Goal: Task Accomplishment & Management: Use online tool/utility

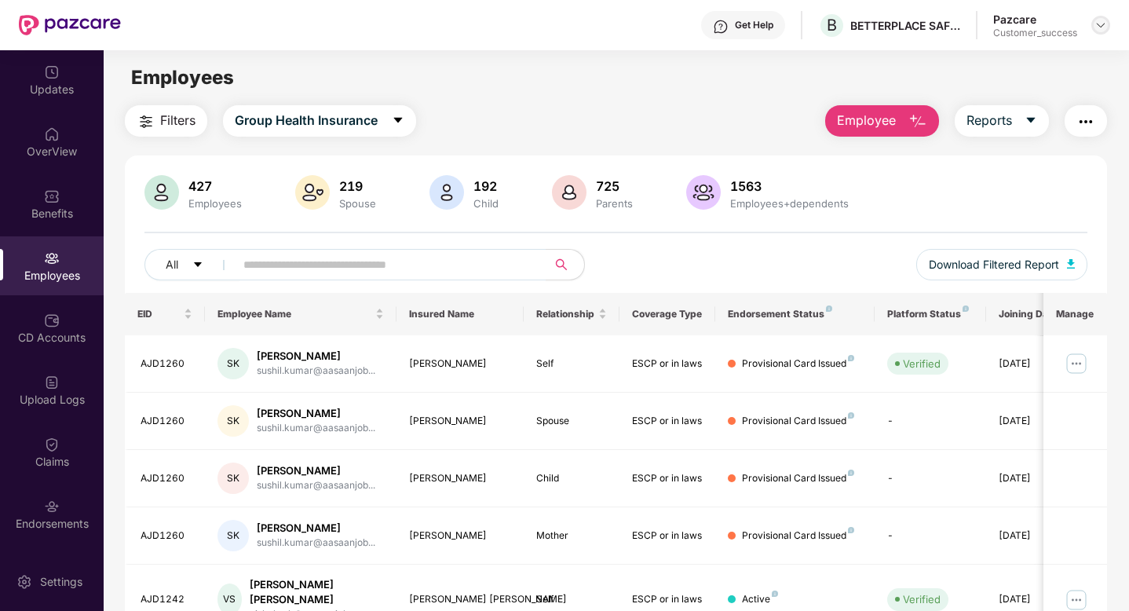
click at [1098, 27] on img at bounding box center [1100, 25] width 13 height 13
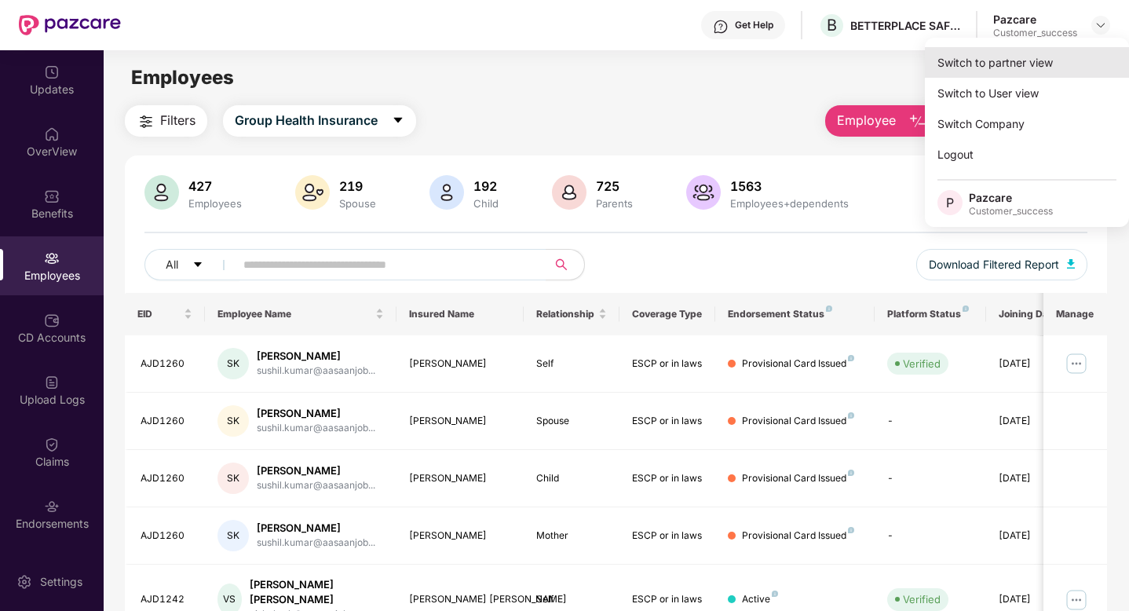
click at [1060, 71] on div "Switch to partner view" at bounding box center [1027, 62] width 204 height 31
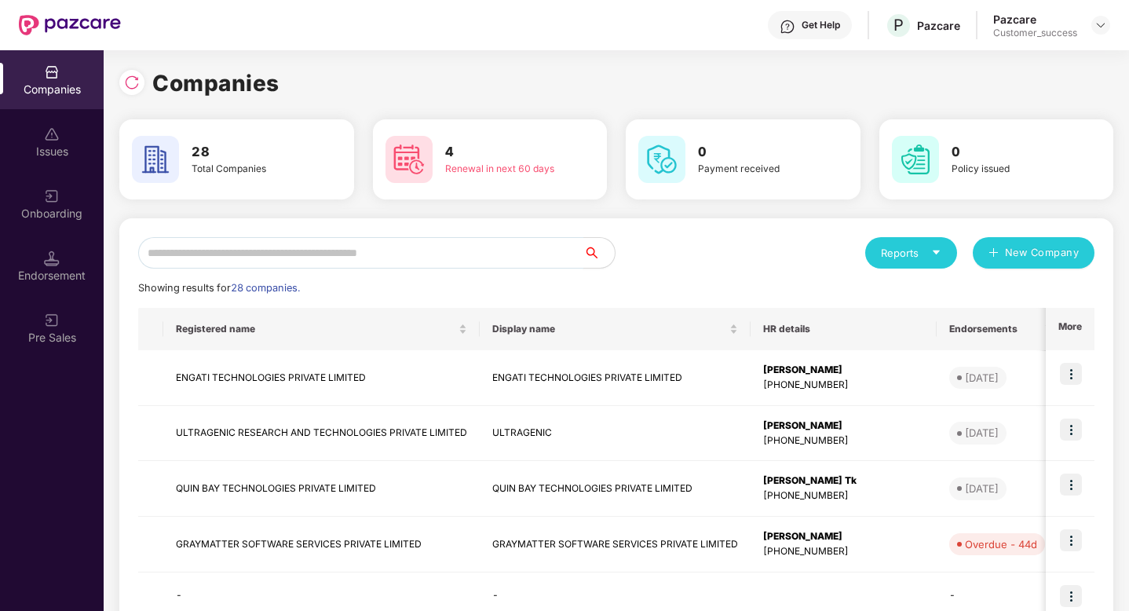
click at [472, 251] on input "text" at bounding box center [360, 252] width 445 height 31
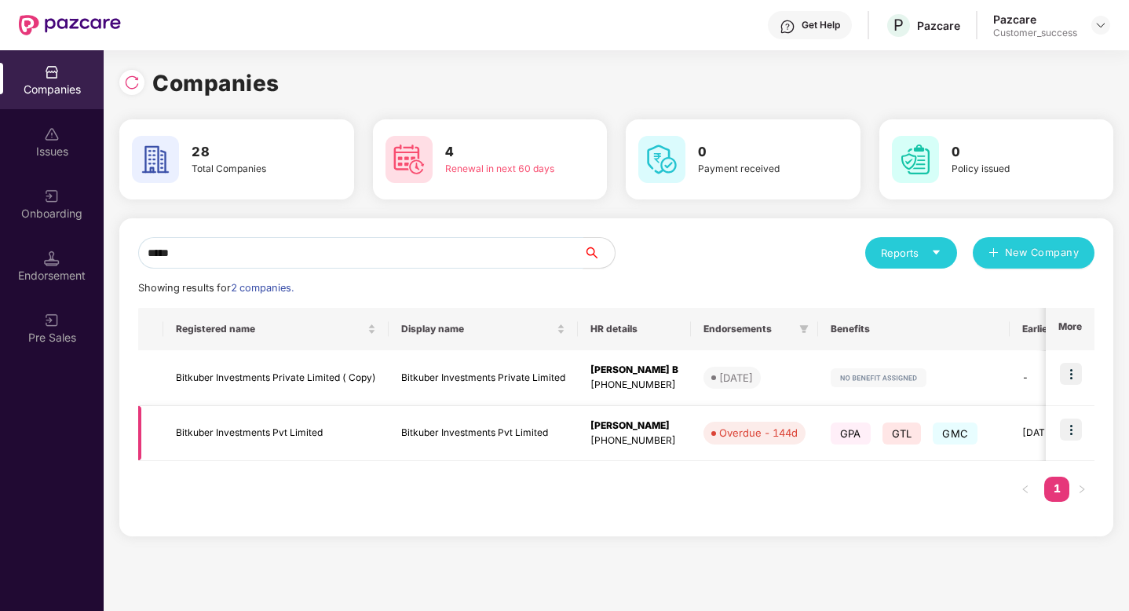
type input "*****"
click at [1081, 428] on img at bounding box center [1071, 429] width 22 height 22
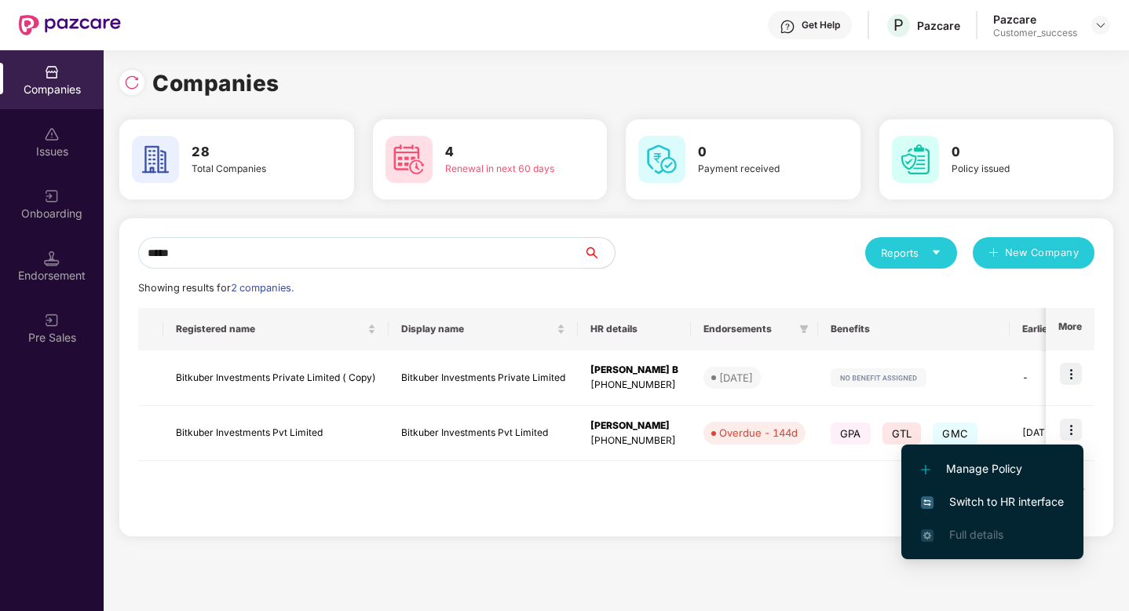
click at [1031, 501] on span "Switch to HR interface" at bounding box center [992, 501] width 143 height 17
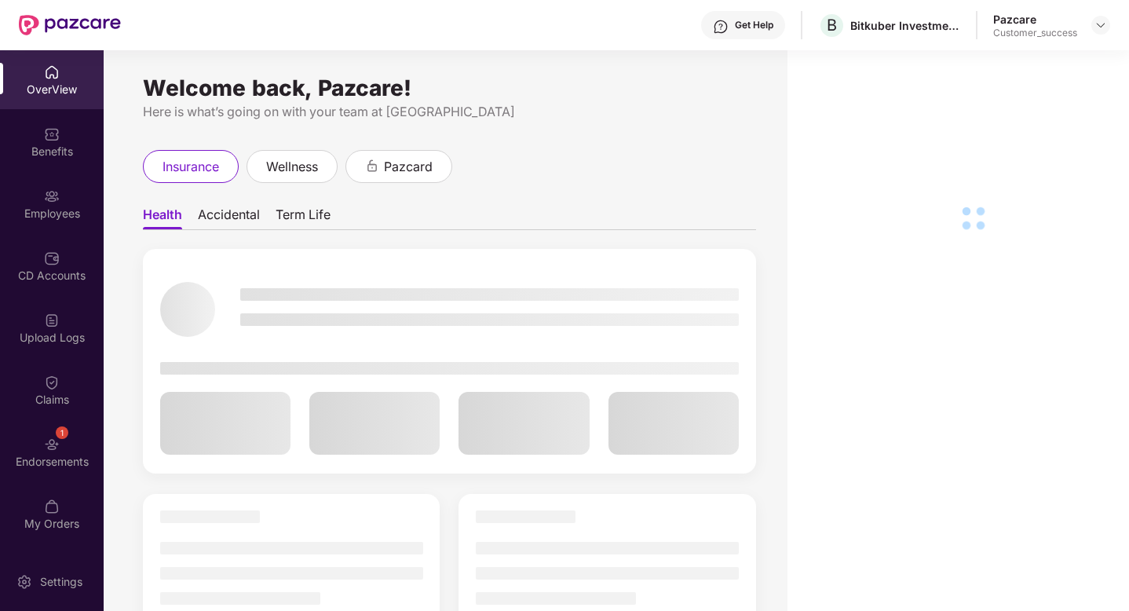
click at [35, 211] on div "Employees" at bounding box center [52, 214] width 104 height 16
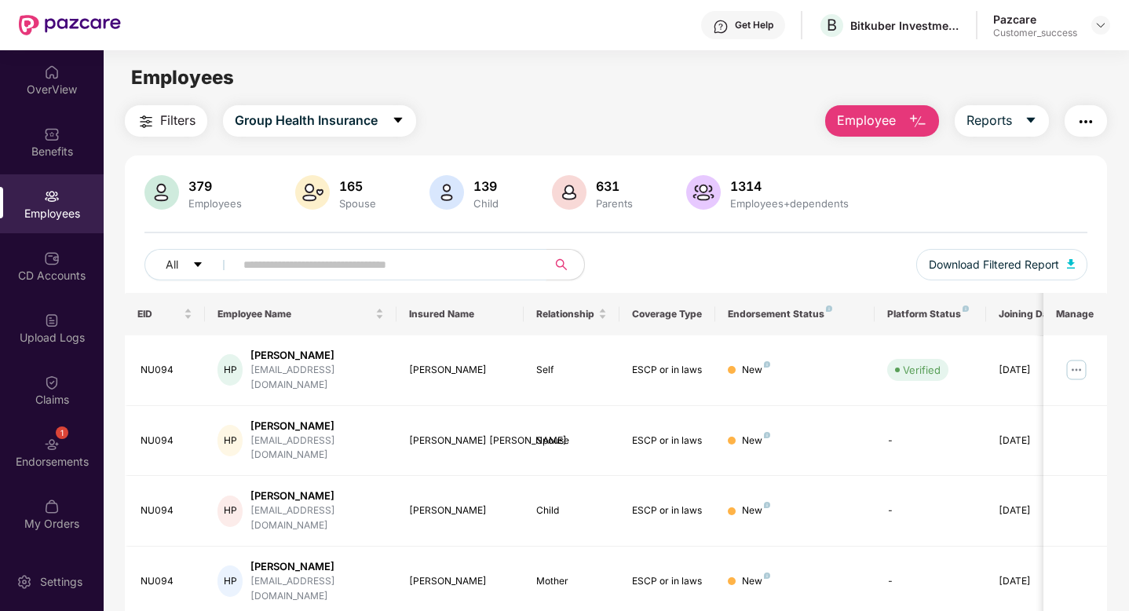
click at [264, 258] on input "text" at bounding box center [384, 265] width 282 height 24
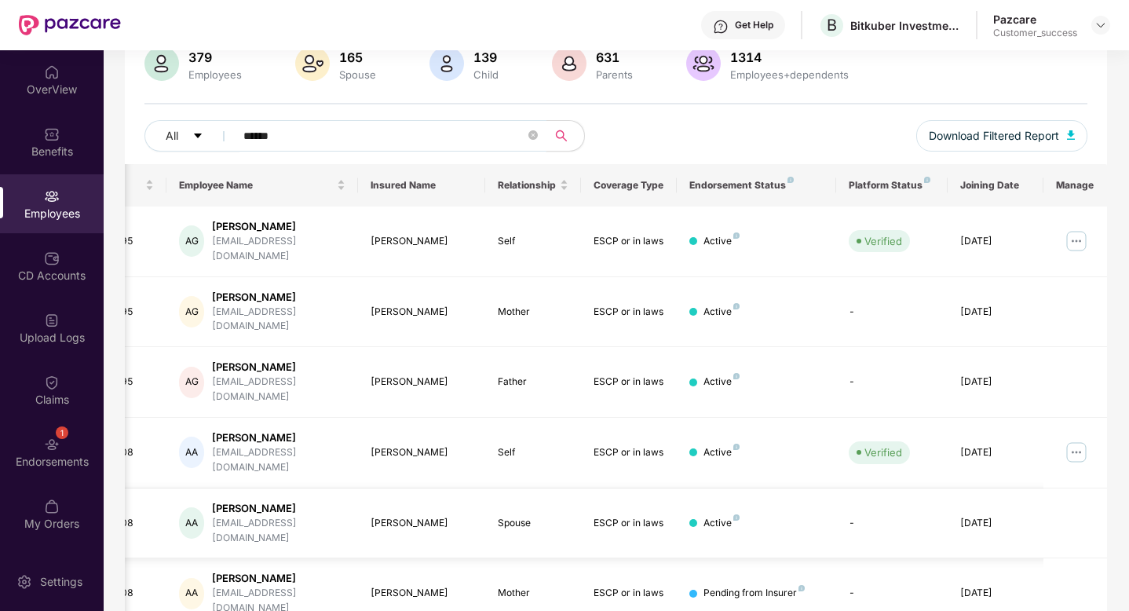
scroll to position [121, 0]
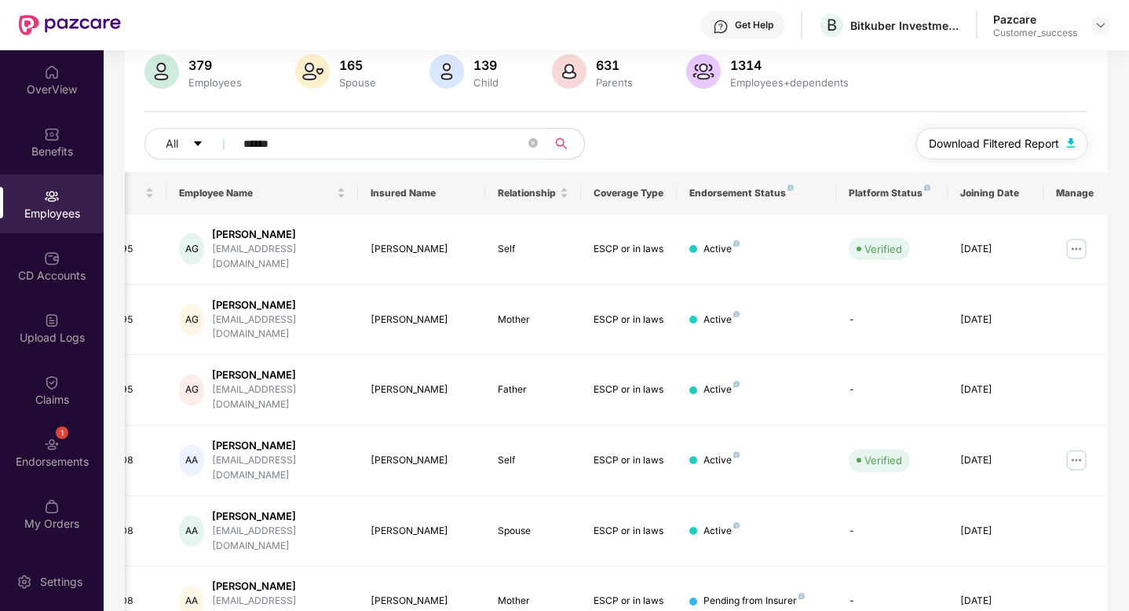
type input "******"
click at [1021, 155] on button "Download Filtered Report" at bounding box center [1001, 143] width 171 height 31
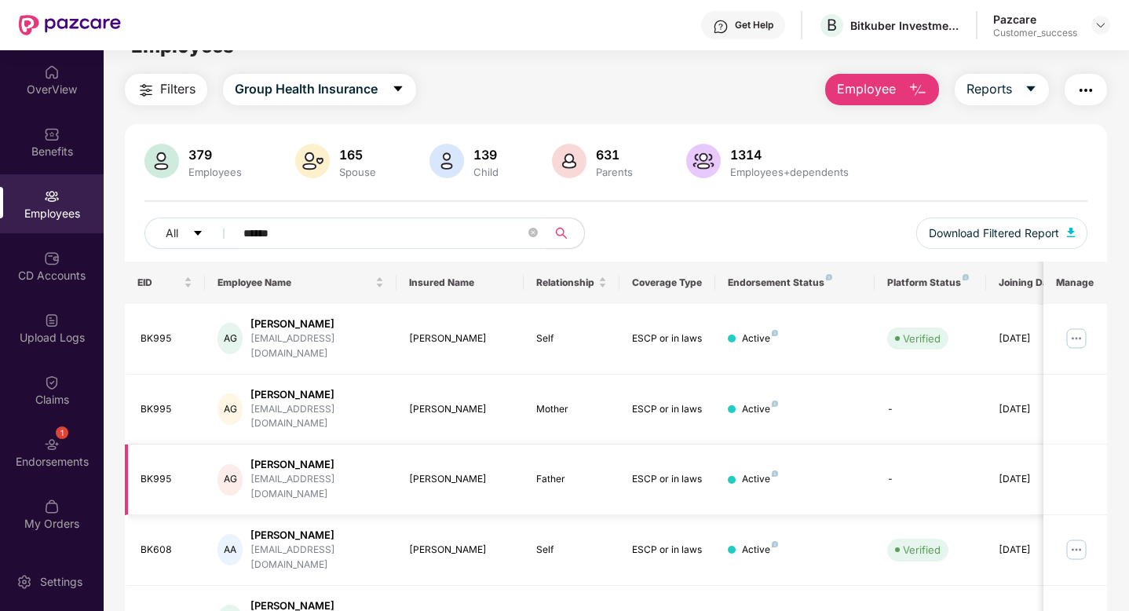
scroll to position [0, 0]
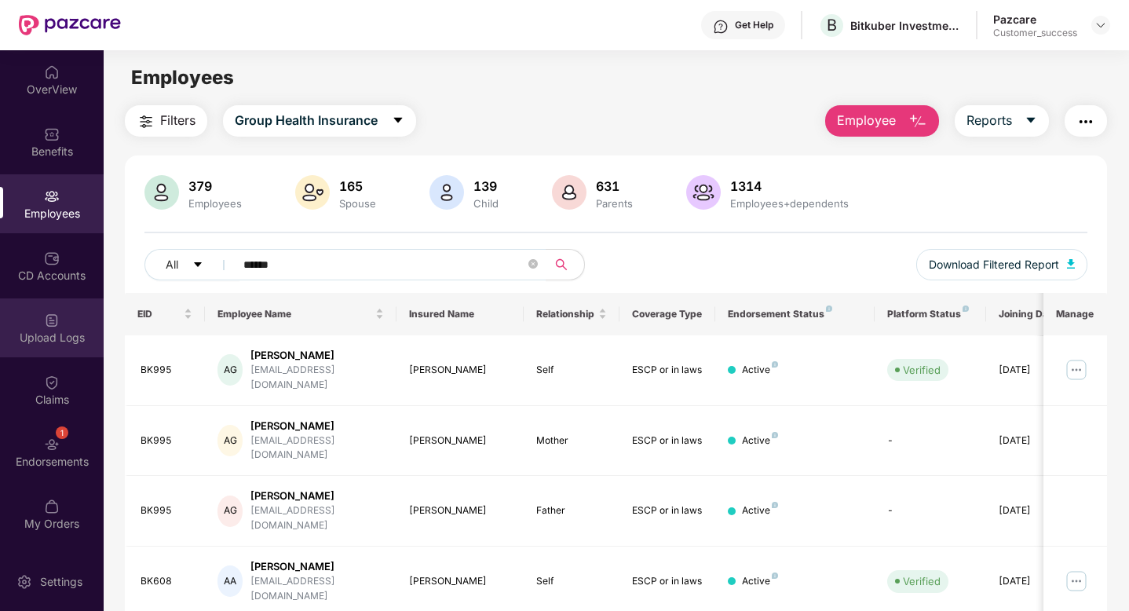
click at [59, 322] on div "Upload Logs" at bounding box center [52, 327] width 104 height 59
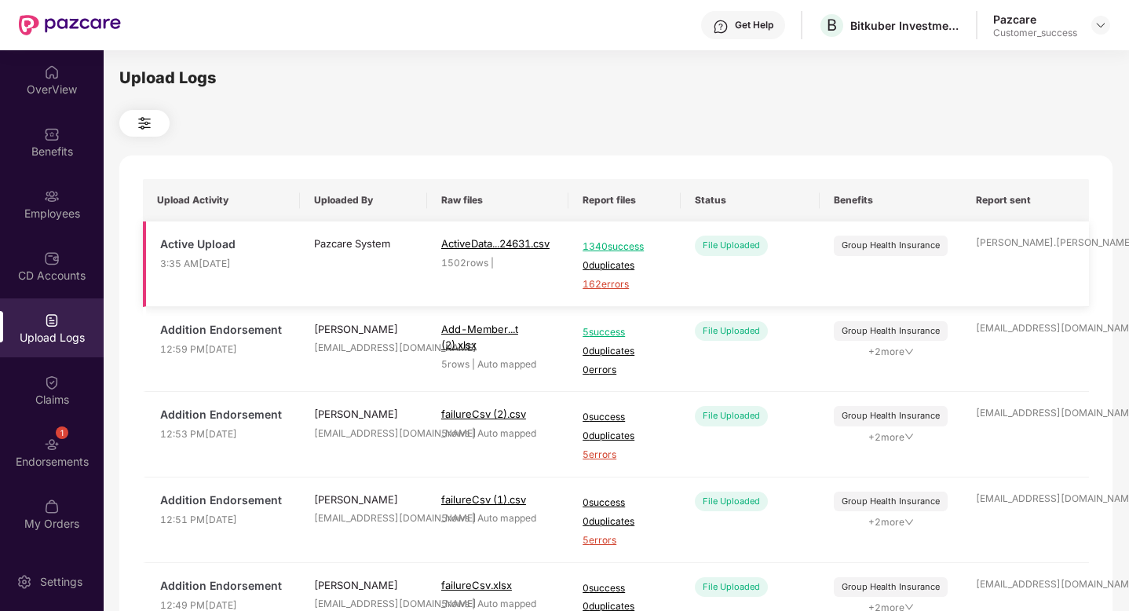
click at [604, 287] on span "162 errors" at bounding box center [624, 284] width 84 height 15
